Goal: Information Seeking & Learning: Learn about a topic

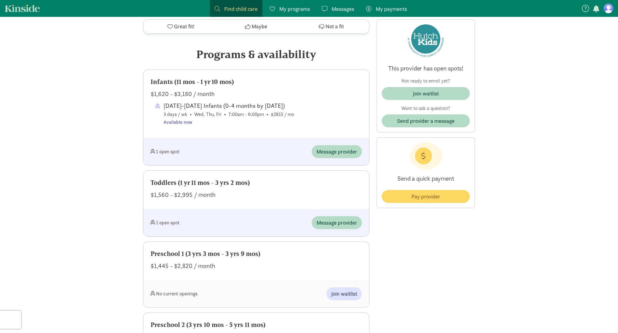
scroll to position [352, 0]
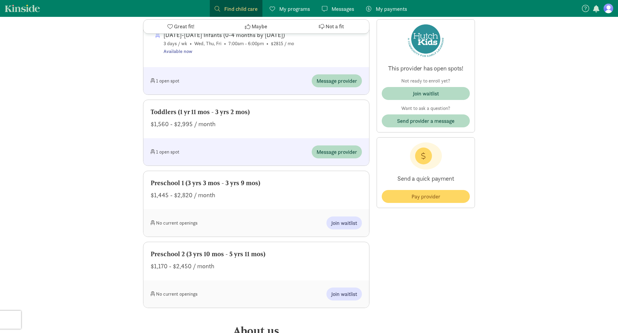
scroll to position [348, 0]
click at [353, 150] on span "Message provider" at bounding box center [337, 152] width 41 height 8
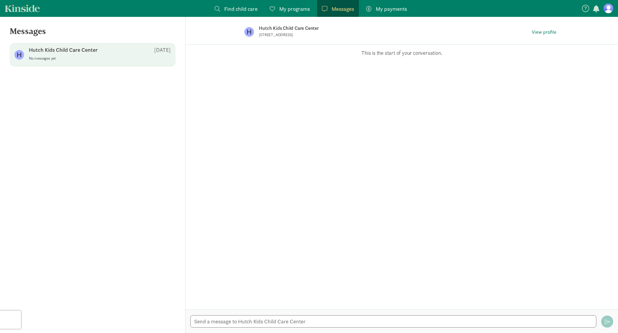
scroll to position [348, 0]
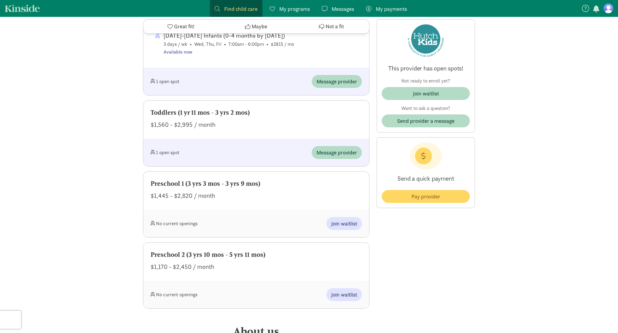
click at [369, 169] on div "Programs & availability Infants (11 mos - 1 yr 10 mos) $1,620 - $3,180 / month …" at bounding box center [256, 142] width 226 height 332
click at [411, 91] on span "Join waitlist" at bounding box center [426, 93] width 78 height 8
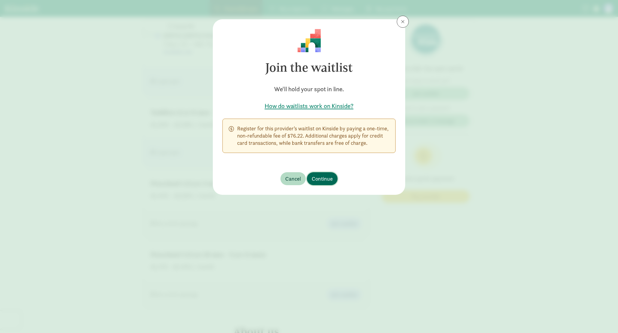
click at [322, 175] on span "Continue" at bounding box center [322, 178] width 21 height 8
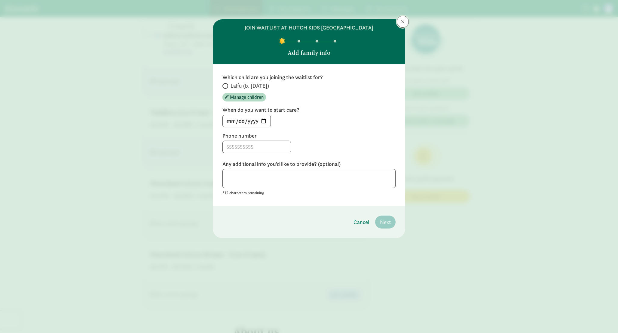
click at [401, 23] on button at bounding box center [403, 22] width 12 height 12
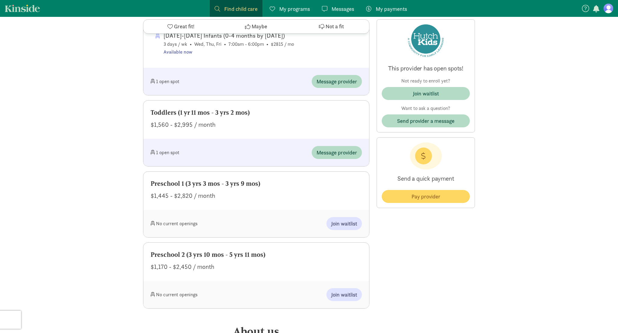
click at [490, 123] on div "‹ › × Hutch Kids Child Care Center 4.9 - 10 reviews Open spots! ‹ › × Read more…" at bounding box center [309, 289] width 618 height 1241
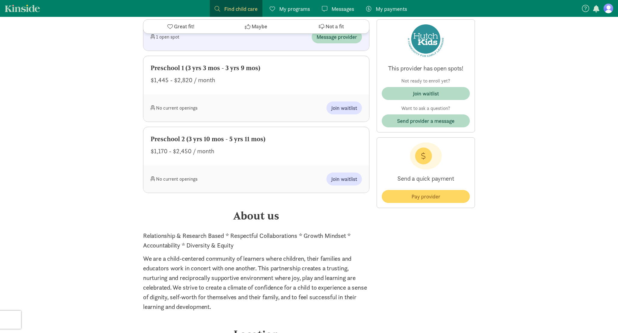
scroll to position [461, 0]
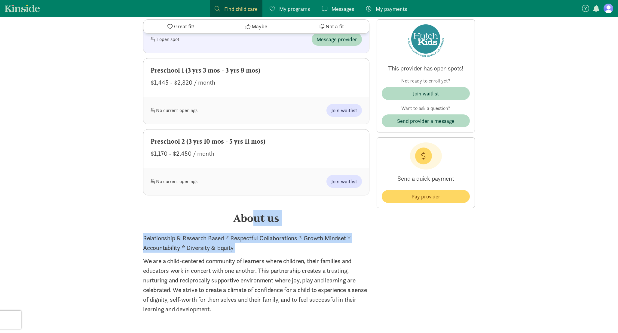
drag, startPoint x: 253, startPoint y: 218, endPoint x: 265, endPoint y: 258, distance: 41.8
click at [265, 257] on div "About us Relationship & Research Based * Respectful Collaborations * Growth Min…" at bounding box center [256, 262] width 226 height 104
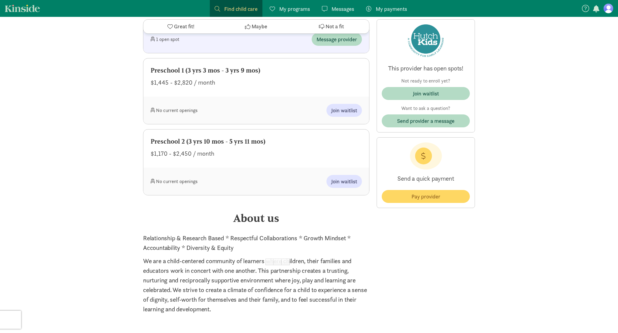
click at [251, 295] on p "We are a child-centered community of learners where children, their families an…" at bounding box center [256, 284] width 226 height 57
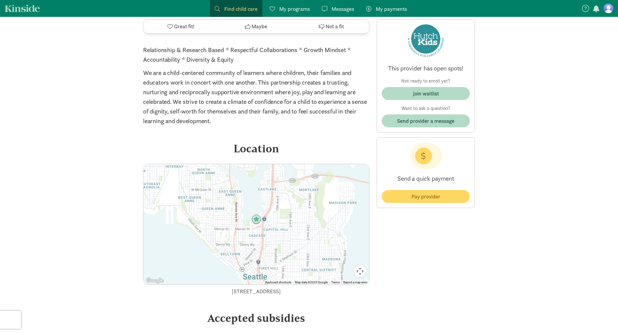
scroll to position [648, 0]
click at [359, 273] on button "Map camera controls" at bounding box center [360, 272] width 12 height 12
click at [344, 244] on button "Zoom in" at bounding box center [345, 242] width 12 height 12
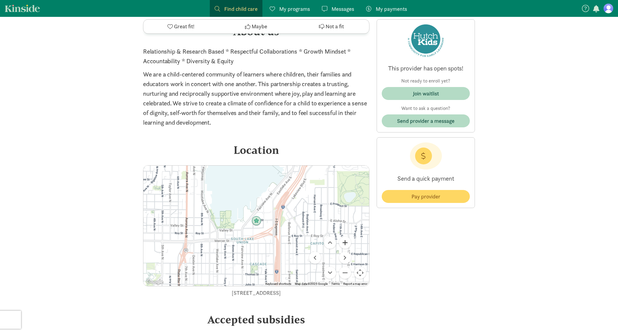
click at [344, 244] on button "Zoom in" at bounding box center [345, 242] width 12 height 12
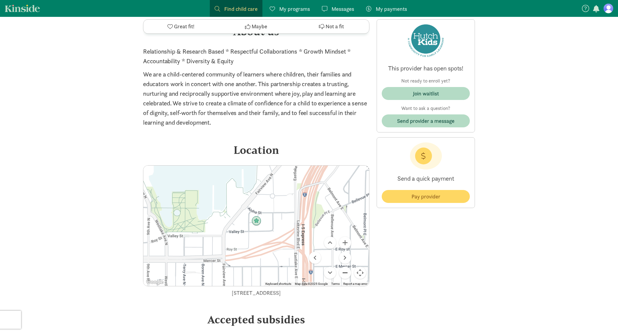
click at [343, 272] on button "Zoom out" at bounding box center [345, 272] width 12 height 12
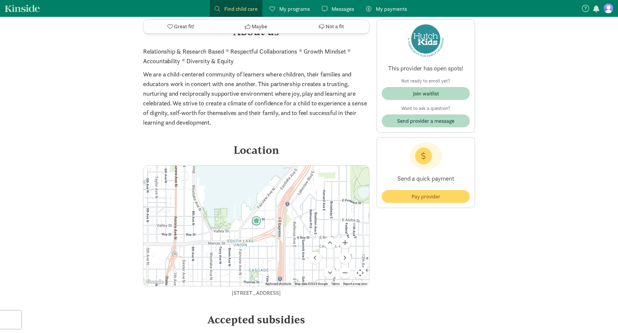
click at [457, 246] on div "This provider has open spots! Not ready to enroll yet? Join waitlist Want to as…" at bounding box center [426, 44] width 98 height 1041
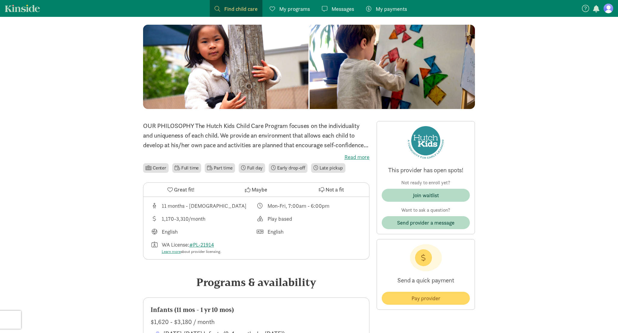
scroll to position [0, 0]
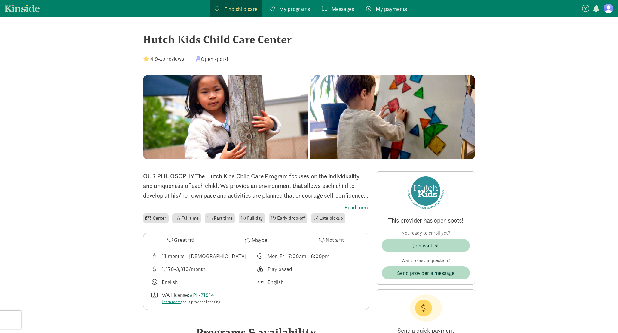
click at [25, 9] on link "Kinside" at bounding box center [22, 9] width 35 height 8
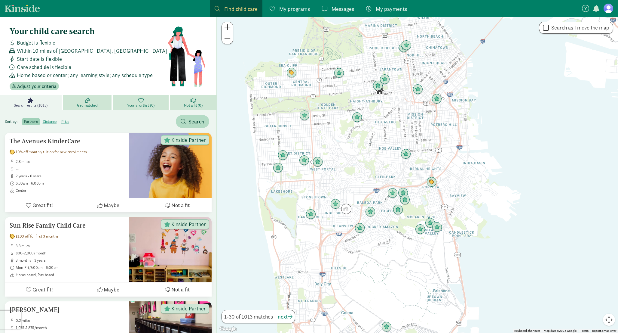
drag, startPoint x: 456, startPoint y: 161, endPoint x: 395, endPoint y: 172, distance: 62.6
click at [394, 172] on div at bounding box center [417, 175] width 401 height 316
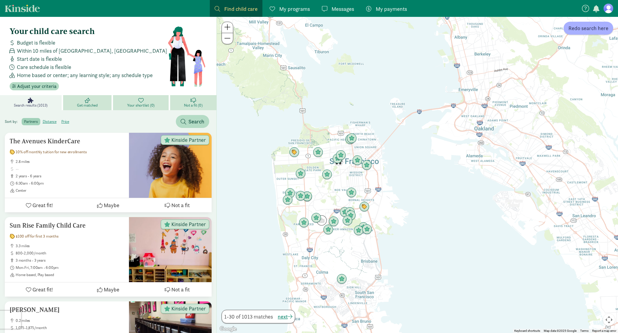
drag, startPoint x: 478, startPoint y: 142, endPoint x: 538, endPoint y: 115, distance: 65.6
click at [536, 117] on div at bounding box center [417, 175] width 401 height 316
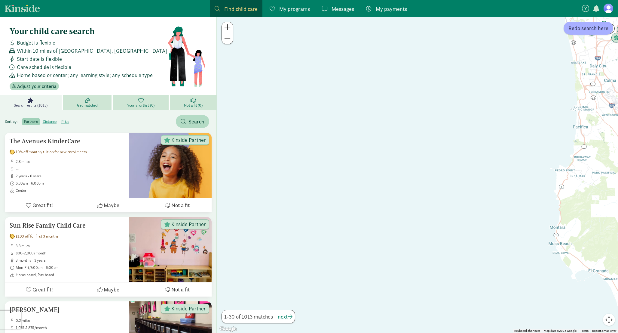
drag, startPoint x: 430, startPoint y: 147, endPoint x: 322, endPoint y: 162, distance: 108.9
click at [322, 162] on div at bounding box center [417, 175] width 401 height 316
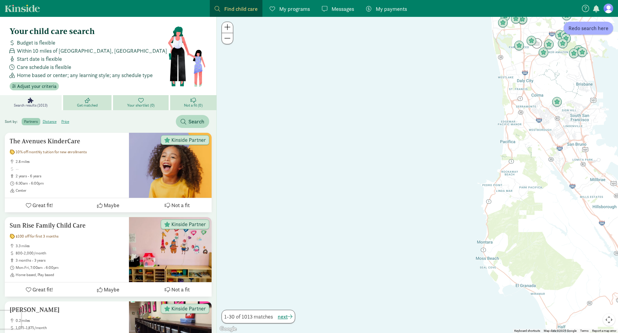
click at [609, 317] on button "Map camera controls" at bounding box center [609, 319] width 12 height 12
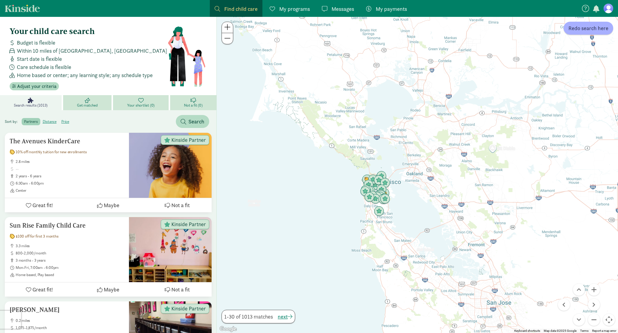
click at [229, 4] on link "Find child care Find" at bounding box center [236, 8] width 53 height 17
click at [218, 8] on span at bounding box center [217, 8] width 5 height 5
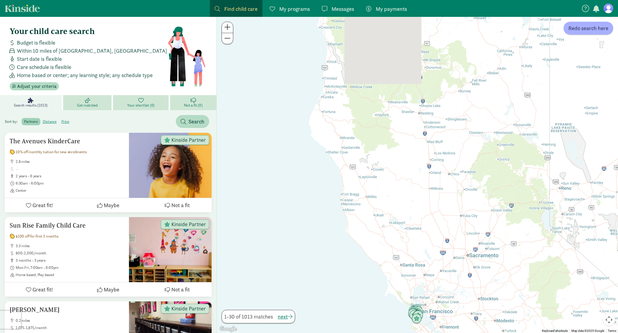
drag, startPoint x: 329, startPoint y: 106, endPoint x: 378, endPoint y: 261, distance: 163.2
click at [378, 261] on div at bounding box center [417, 175] width 401 height 316
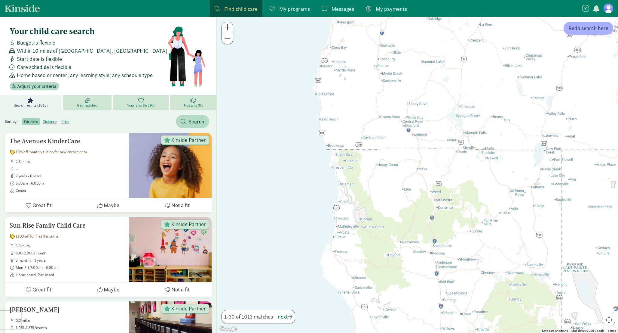
drag, startPoint x: 347, startPoint y: 135, endPoint x: 358, endPoint y: 270, distance: 135.5
click at [358, 271] on div at bounding box center [417, 175] width 401 height 316
click at [197, 118] on span "Search" at bounding box center [197, 121] width 16 height 8
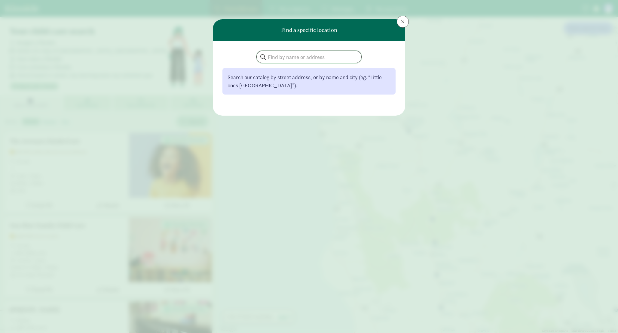
click at [273, 59] on input "search" at bounding box center [309, 57] width 105 height 12
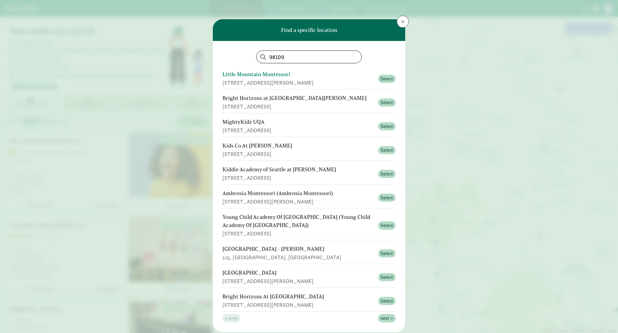
type input "98109"
click at [358, 78] on div "[STREET_ADDRESS][PERSON_NAME]" at bounding box center [299, 82] width 152 height 8
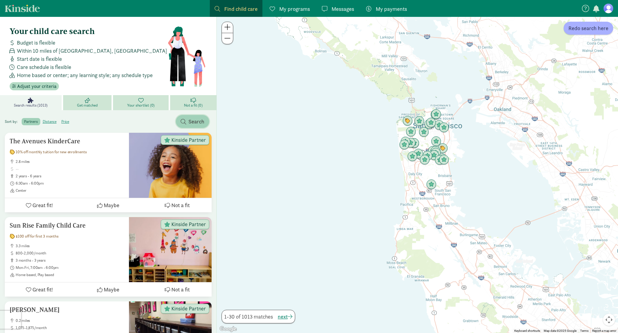
click at [187, 120] on span "Search" at bounding box center [193, 121] width 24 height 8
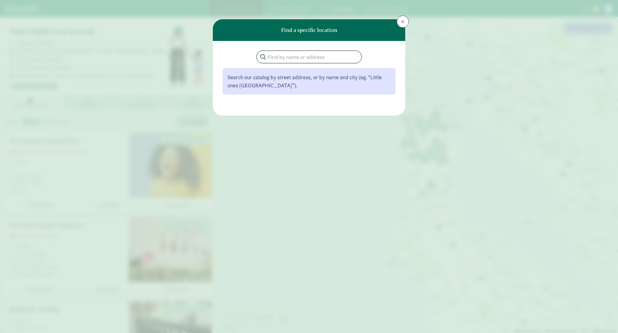
click at [306, 61] on input "search" at bounding box center [309, 57] width 105 height 12
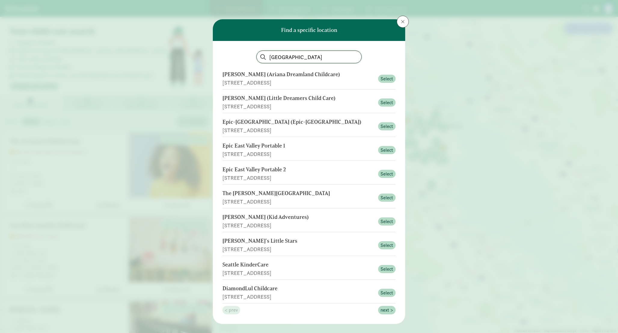
type input "seattle"
click at [401, 24] on span at bounding box center [403, 21] width 4 height 5
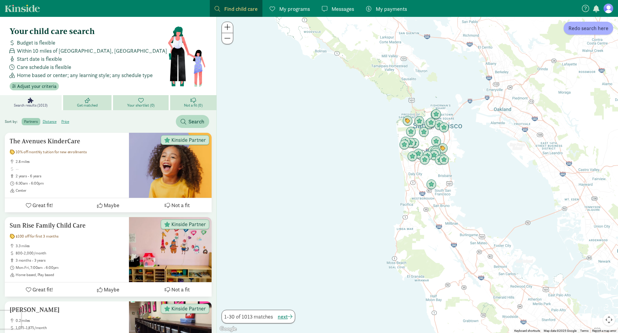
click at [240, 8] on span "Find child care" at bounding box center [240, 9] width 33 height 8
click at [220, 8] on div "Find child care Find" at bounding box center [236, 9] width 43 height 8
click at [263, 121] on div at bounding box center [417, 175] width 401 height 316
click at [220, 8] on div "Find child care Find" at bounding box center [236, 9] width 43 height 8
click at [183, 119] on span "button" at bounding box center [183, 121] width 5 height 5
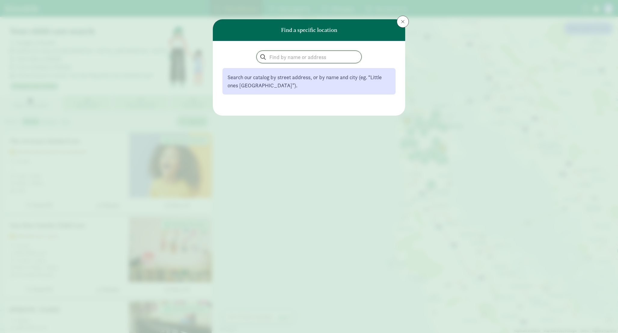
click at [290, 58] on input "search" at bounding box center [309, 57] width 105 height 12
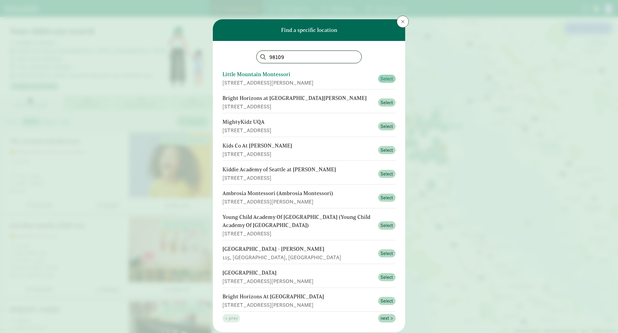
type input "98109"
click at [382, 76] on span "Select" at bounding box center [387, 78] width 13 height 7
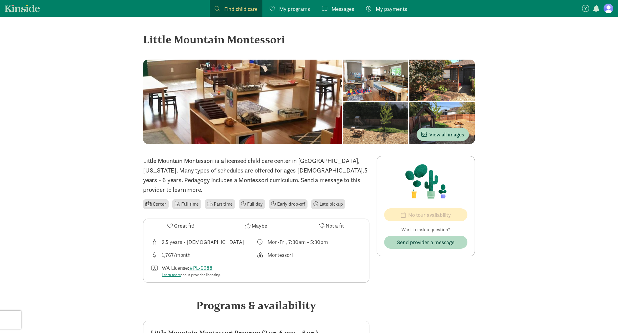
scroll to position [385, 0]
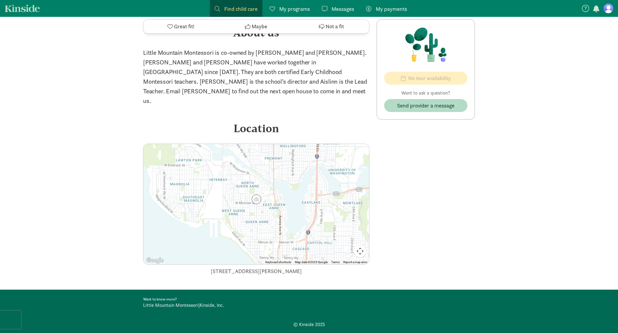
click at [359, 245] on button "Map camera controls" at bounding box center [360, 251] width 12 height 12
click at [257, 194] on div at bounding box center [256, 204] width 226 height 120
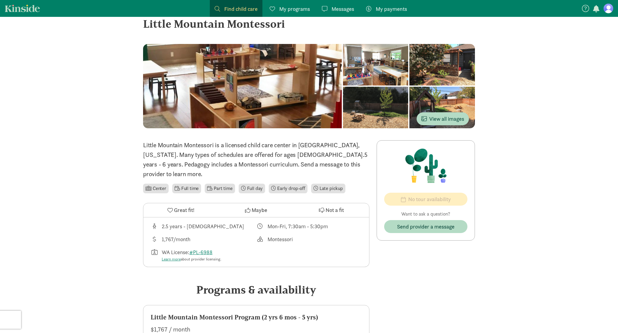
scroll to position [0, 0]
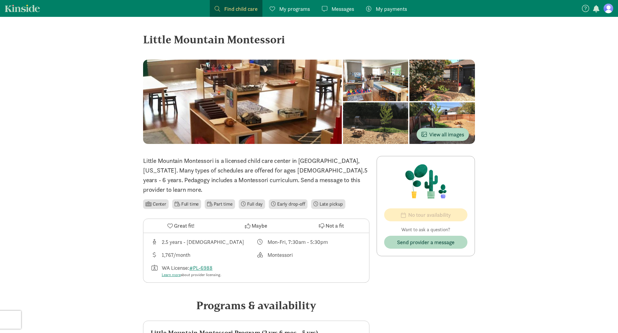
click at [21, 9] on link "Kinside" at bounding box center [22, 9] width 35 height 8
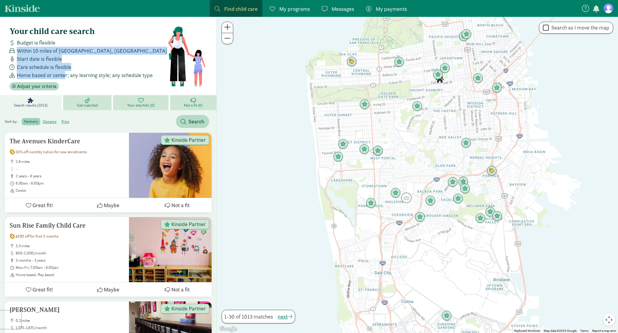
drag, startPoint x: 66, startPoint y: 76, endPoint x: 62, endPoint y: 42, distance: 34.0
click at [62, 42] on div "Budget is flexible Within 10 miles of San Francisco, CA Start date is flexible …" at bounding box center [87, 58] width 160 height 41
drag, startPoint x: 39, startPoint y: 28, endPoint x: 67, endPoint y: 77, distance: 57.0
click at [67, 77] on div "Your child care search Budget is flexible Within 10 miles of San Francisco, CA …" at bounding box center [89, 58] width 158 height 64
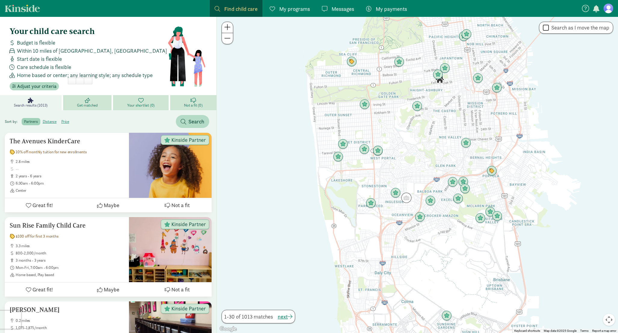
click at [32, 68] on span "Care schedule is flexible" at bounding box center [44, 67] width 54 height 8
click at [79, 107] on span "Get matched" at bounding box center [87, 105] width 21 height 5
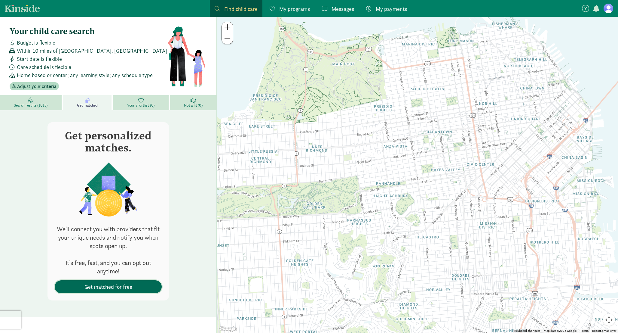
click at [114, 285] on span "Get matched for free" at bounding box center [109, 286] width 48 height 8
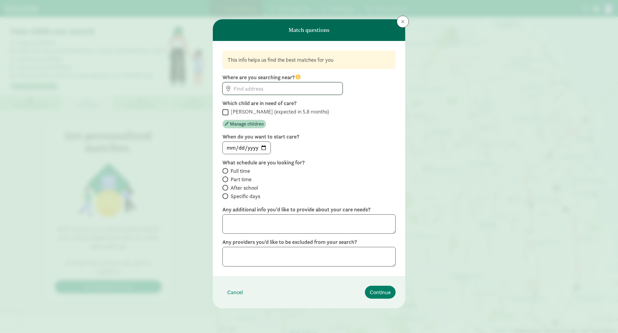
click at [275, 89] on input at bounding box center [283, 88] width 120 height 12
click at [261, 112] on label "Laifu H (expected in 5.8 months)" at bounding box center [279, 111] width 101 height 7
click at [229, 112] on input "Laifu H (expected in 5.8 months)" at bounding box center [226, 112] width 6 height 8
checkbox input "true"
click at [263, 147] on input "date" at bounding box center [247, 148] width 48 height 12
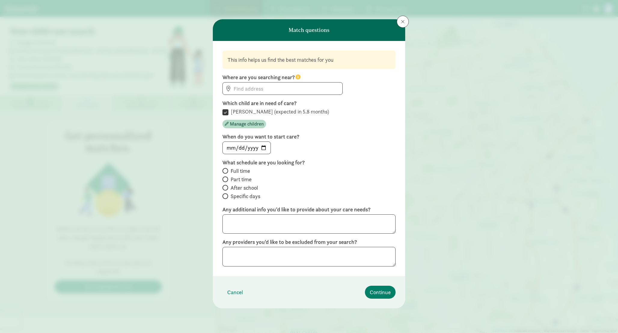
type input "2028-03-08"
click at [326, 183] on div "Full time Part time After school Specific days" at bounding box center [309, 184] width 173 height 34
click at [225, 179] on input "Part time" at bounding box center [225, 179] width 4 height 4
radio input "true"
click at [236, 90] on input at bounding box center [283, 88] width 120 height 12
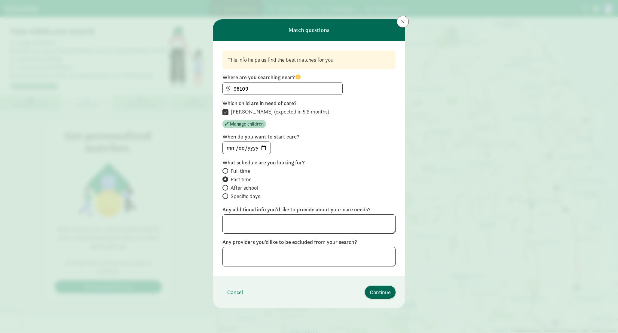
click at [371, 292] on span "Continue" at bounding box center [380, 292] width 21 height 8
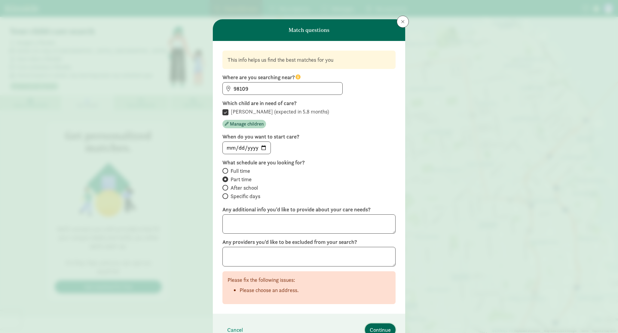
scroll to position [1, 0]
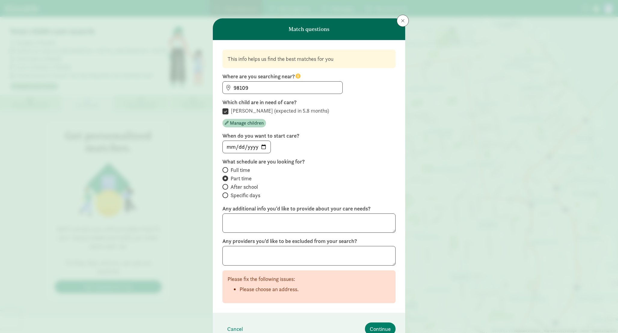
click at [263, 79] on label "Where are you searching near?" at bounding box center [309, 76] width 173 height 7
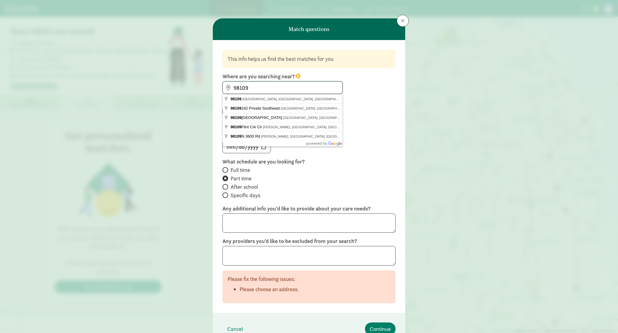
click at [263, 86] on input "98109" at bounding box center [283, 88] width 120 height 12
type input "Seattle, WA 98109, USA"
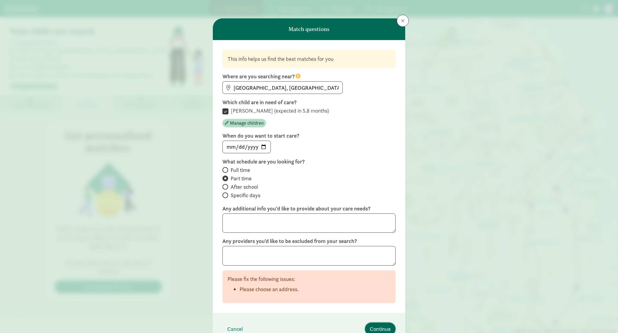
click at [373, 328] on span "Continue" at bounding box center [380, 329] width 21 height 8
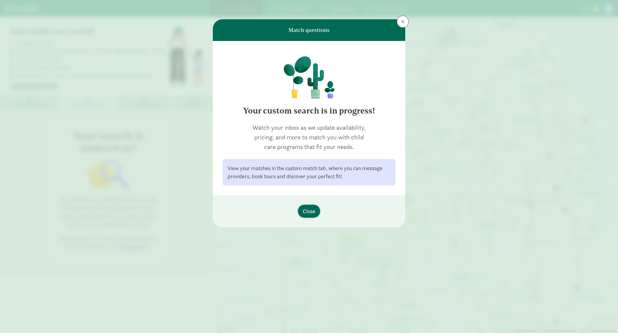
click at [308, 212] on span "Close" at bounding box center [309, 211] width 13 height 8
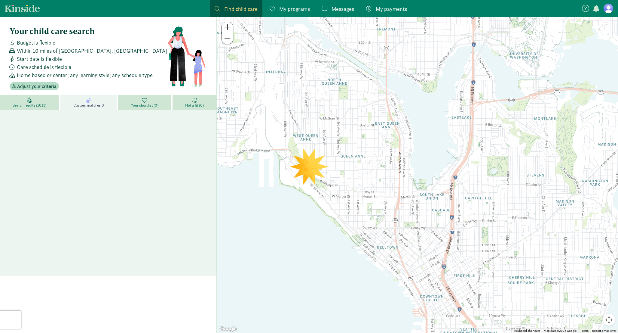
drag, startPoint x: 364, startPoint y: 176, endPoint x: 339, endPoint y: 177, distance: 24.4
click at [339, 177] on div at bounding box center [417, 175] width 401 height 316
click at [343, 8] on span "Messages" at bounding box center [343, 9] width 23 height 8
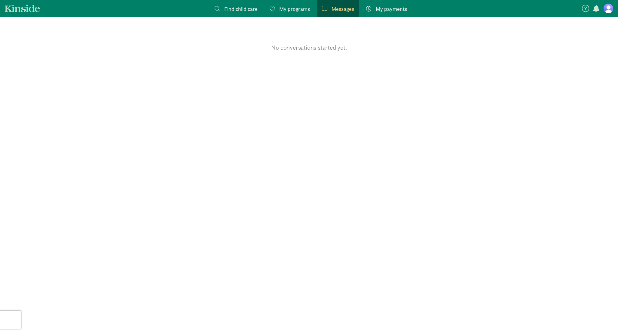
click at [236, 11] on span "Find child care" at bounding box center [240, 9] width 33 height 8
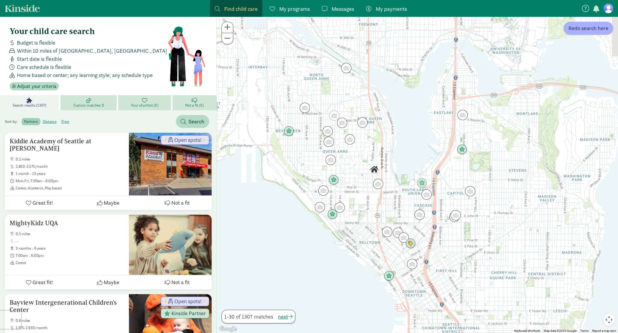
drag, startPoint x: 438, startPoint y: 196, endPoint x: 400, endPoint y: 193, distance: 38.3
click at [400, 193] on div at bounding box center [417, 175] width 401 height 316
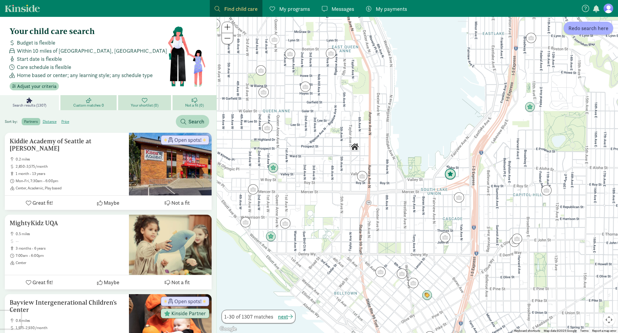
click at [451, 175] on img "Click to see details" at bounding box center [450, 173] width 11 height 11
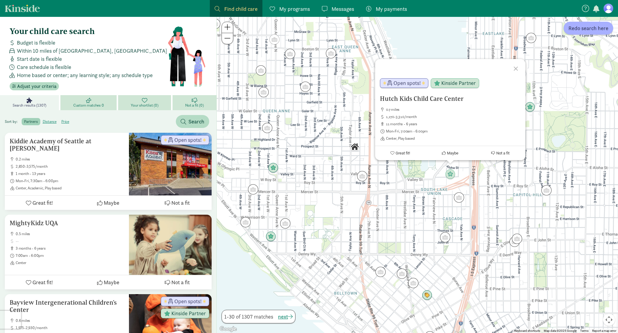
click at [516, 68] on div at bounding box center [516, 67] width 17 height 17
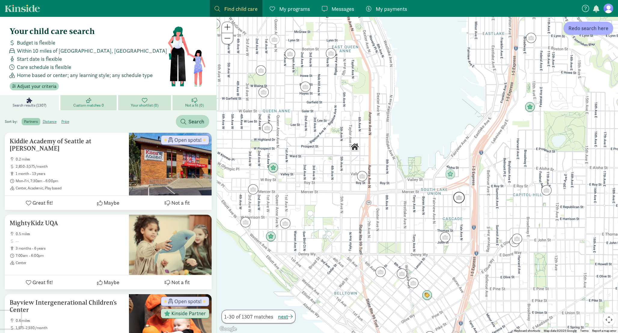
click at [458, 197] on img "Click to see details" at bounding box center [459, 197] width 11 height 11
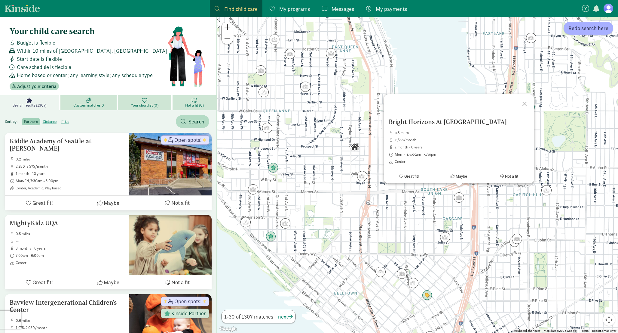
click at [525, 103] on div at bounding box center [525, 102] width 17 height 17
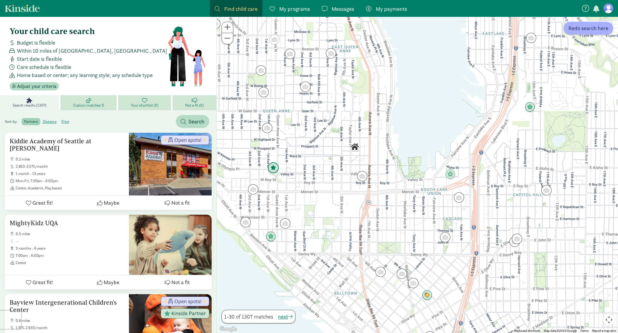
click at [275, 170] on img "Click to see details" at bounding box center [273, 167] width 11 height 11
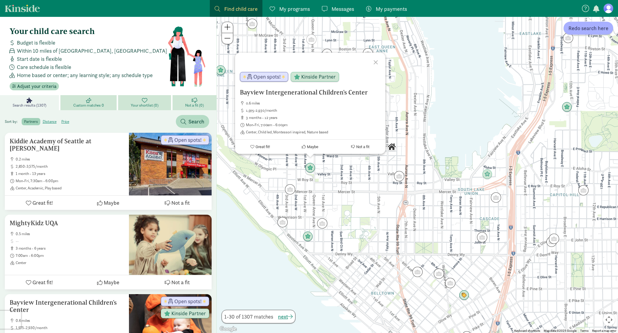
click at [375, 61] on div at bounding box center [376, 61] width 17 height 17
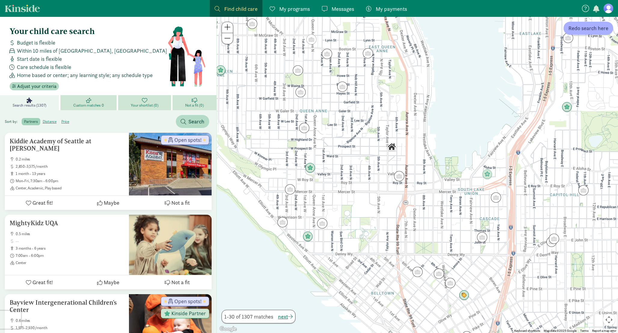
drag, startPoint x: 420, startPoint y: 193, endPoint x: 392, endPoint y: 197, distance: 28.3
click at [392, 197] on div "To navigate, press the arrow keys." at bounding box center [417, 175] width 401 height 316
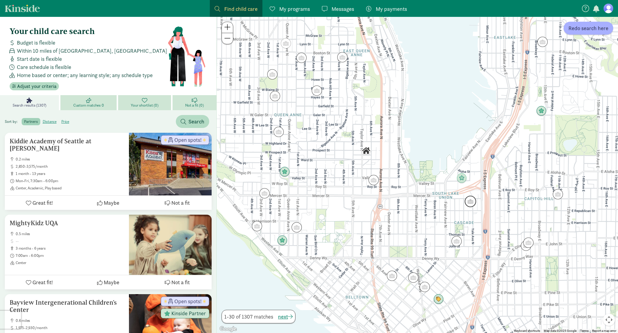
click at [469, 203] on img "Click to see details" at bounding box center [470, 200] width 11 height 11
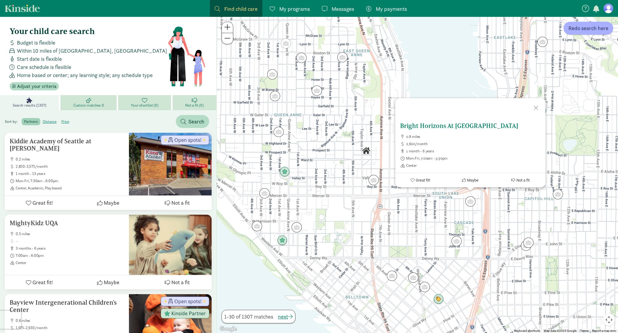
click at [408, 166] on span "Center" at bounding box center [473, 165] width 135 height 5
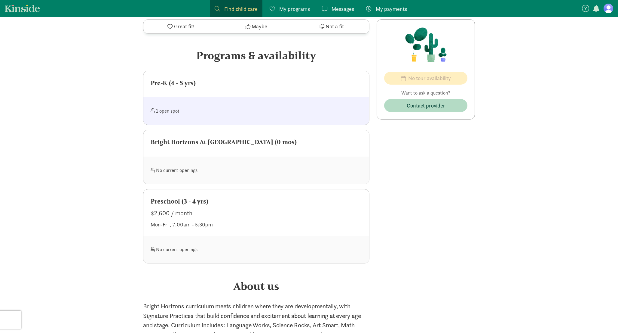
scroll to position [325, 0]
drag, startPoint x: 161, startPoint y: 160, endPoint x: 227, endPoint y: 161, distance: 66.8
click at [227, 163] on div "No current openings" at bounding box center [204, 169] width 106 height 13
click at [129, 159] on div "‹ › × Bright Horizons At South Lake Union Open spots! ‹ › × Bright Horizons At …" at bounding box center [309, 162] width 618 height 942
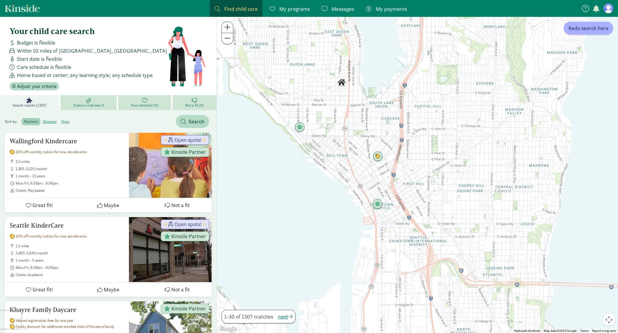
drag, startPoint x: 296, startPoint y: 149, endPoint x: 328, endPoint y: 193, distance: 54.2
click at [328, 193] on div at bounding box center [417, 175] width 401 height 316
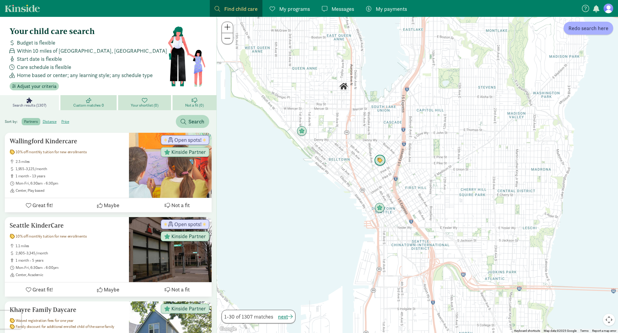
click at [380, 160] on img "Click to see details" at bounding box center [379, 160] width 11 height 11
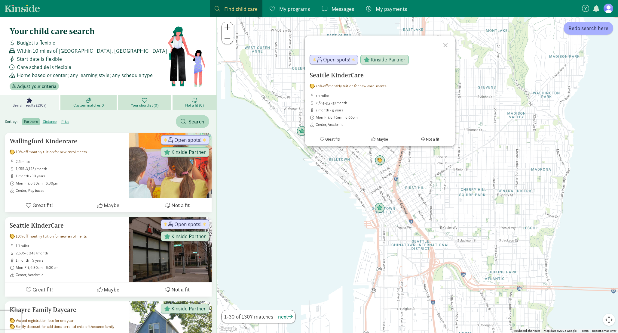
click at [446, 45] on div at bounding box center [446, 43] width 17 height 17
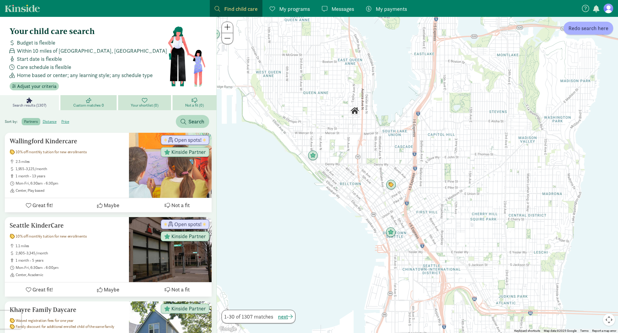
drag, startPoint x: 407, startPoint y: 112, endPoint x: 418, endPoint y: 135, distance: 25.6
click at [418, 135] on div at bounding box center [417, 175] width 401 height 316
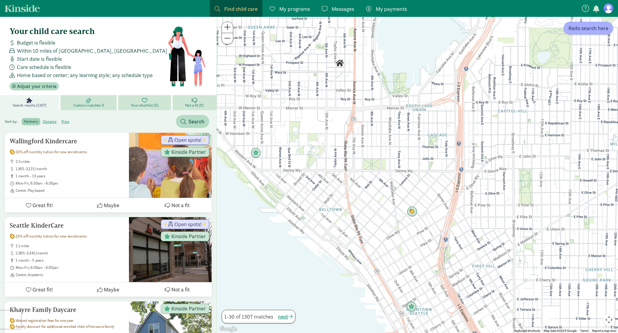
drag, startPoint x: 374, startPoint y: 169, endPoint x: 402, endPoint y: 184, distance: 32.2
click at [402, 184] on div at bounding box center [417, 175] width 401 height 316
click at [412, 211] on img "Click to see details" at bounding box center [412, 210] width 11 height 11
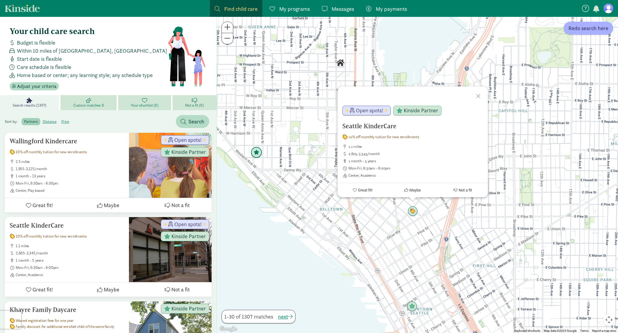
click at [258, 153] on img "Click to see details" at bounding box center [256, 152] width 11 height 11
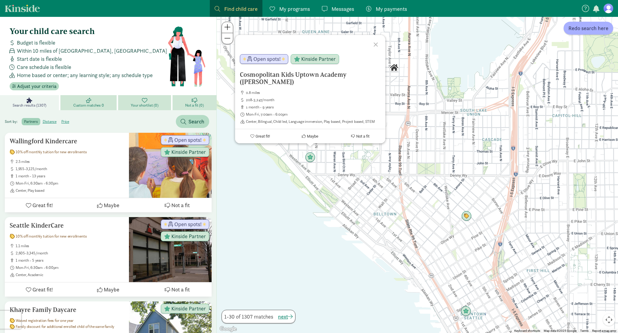
click at [376, 44] on div at bounding box center [376, 43] width 17 height 17
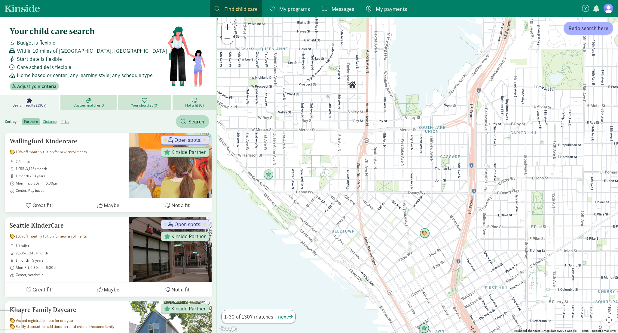
drag, startPoint x: 470, startPoint y: 177, endPoint x: 426, endPoint y: 195, distance: 47.5
click at [426, 195] on div at bounding box center [417, 175] width 401 height 316
